Goal: Find specific page/section: Find specific page/section

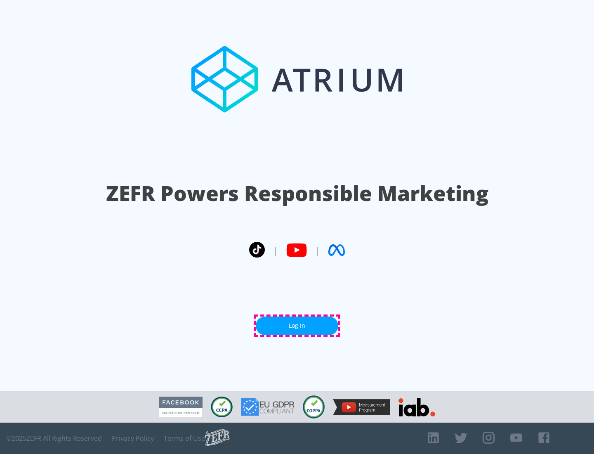
click at [297, 325] on link "Log In" at bounding box center [297, 325] width 82 height 19
